Goal: Transaction & Acquisition: Purchase product/service

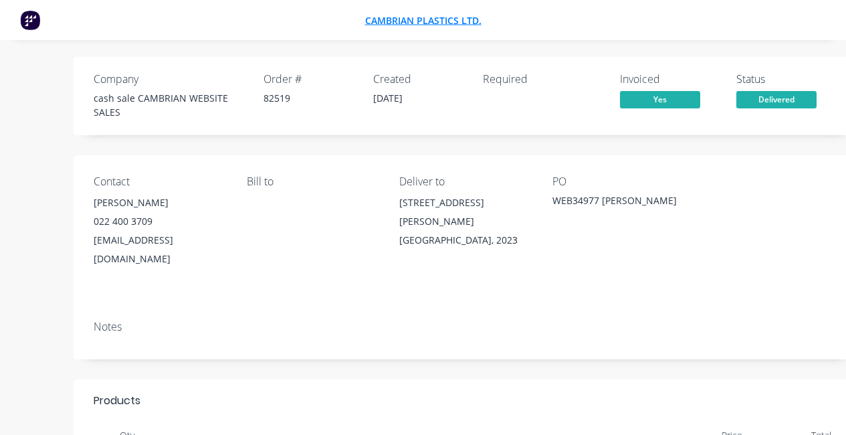
click at [426, 17] on span "Cambrian Plastics Ltd." at bounding box center [423, 20] width 116 height 13
click at [160, 97] on div "cash sale CAMBRIAN WEBSITE SALES" at bounding box center [171, 105] width 154 height 28
copy div "CAMBRIAN"
